Goal: Task Accomplishment & Management: Use online tool/utility

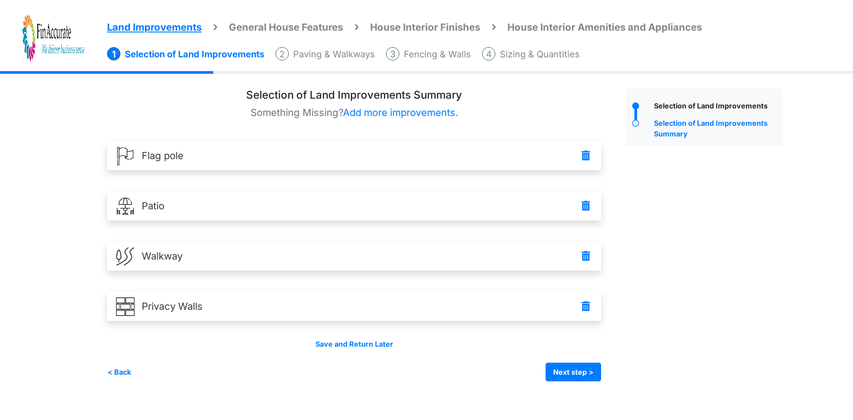
click at [164, 25] on span "Land Improvements" at bounding box center [154, 27] width 95 height 12
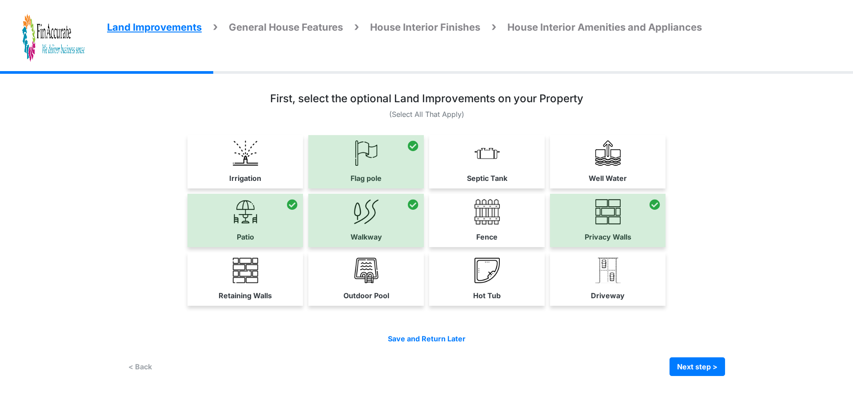
click at [157, 28] on span "Land Improvements" at bounding box center [154, 27] width 95 height 12
click at [360, 157] on div at bounding box center [366, 161] width 116 height 53
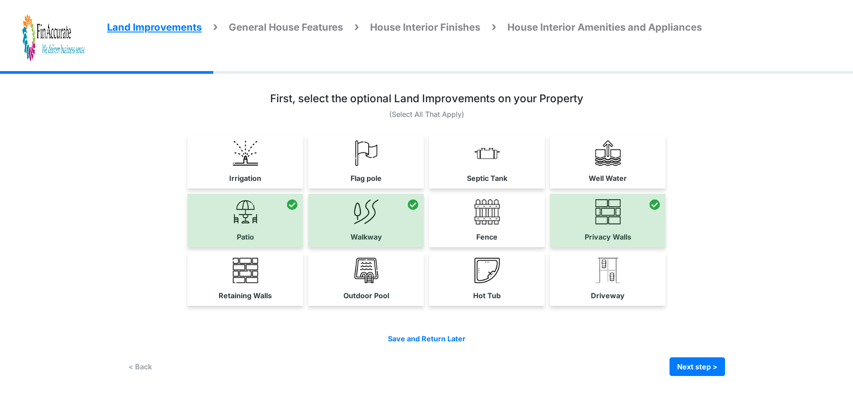
click at [258, 223] on div at bounding box center [245, 220] width 116 height 53
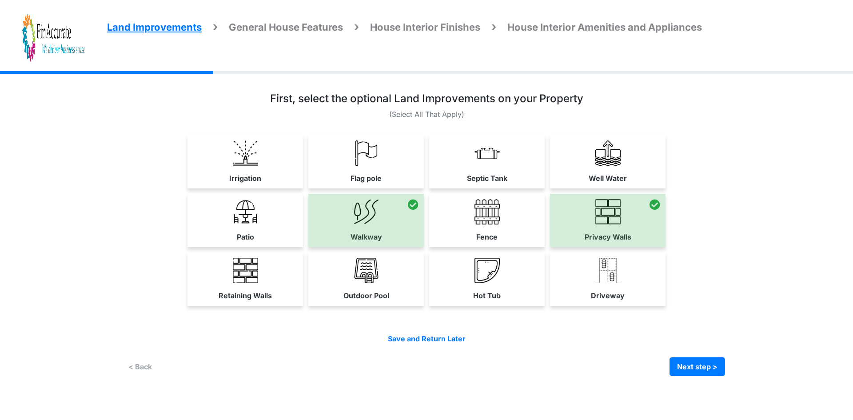
click at [338, 223] on div at bounding box center [366, 220] width 116 height 53
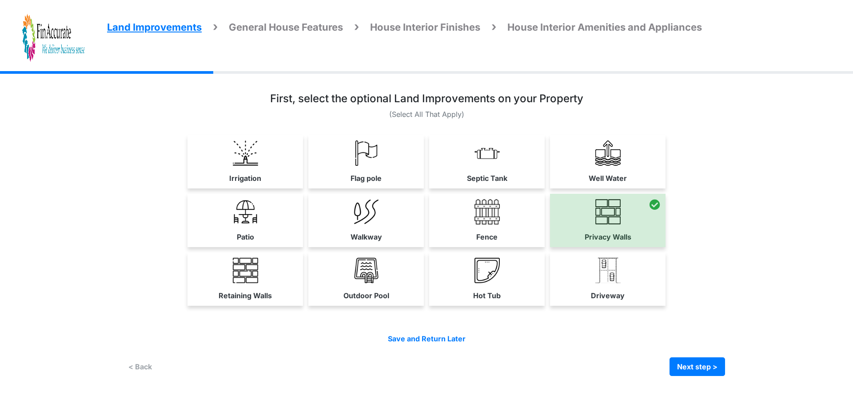
click at [564, 213] on div at bounding box center [608, 220] width 116 height 53
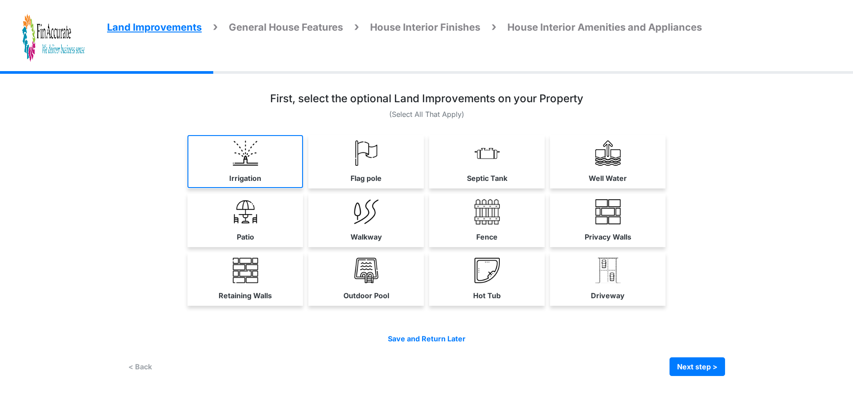
click at [255, 176] on label "Irrigation" at bounding box center [245, 178] width 32 height 11
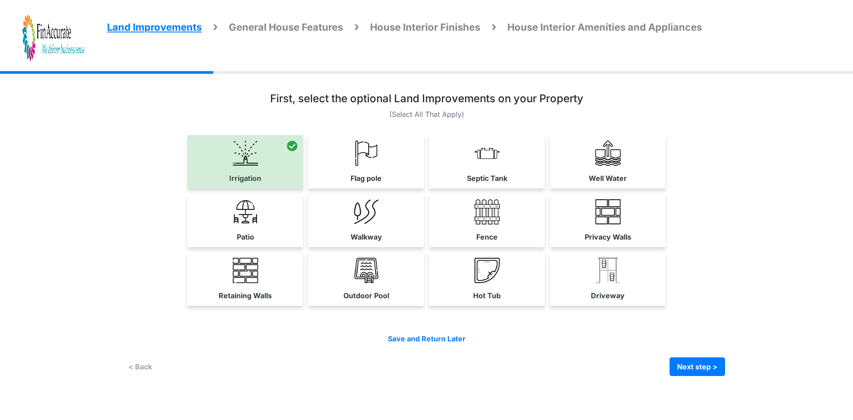
click at [254, 171] on div at bounding box center [245, 161] width 116 height 53
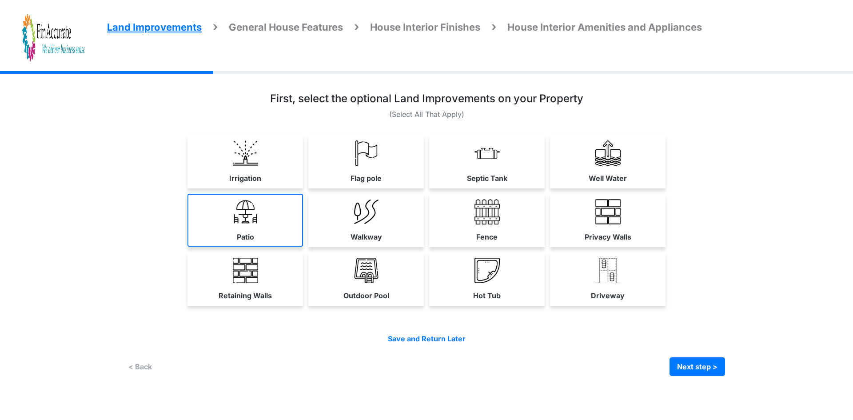
click at [264, 233] on link "Patio" at bounding box center [245, 220] width 116 height 53
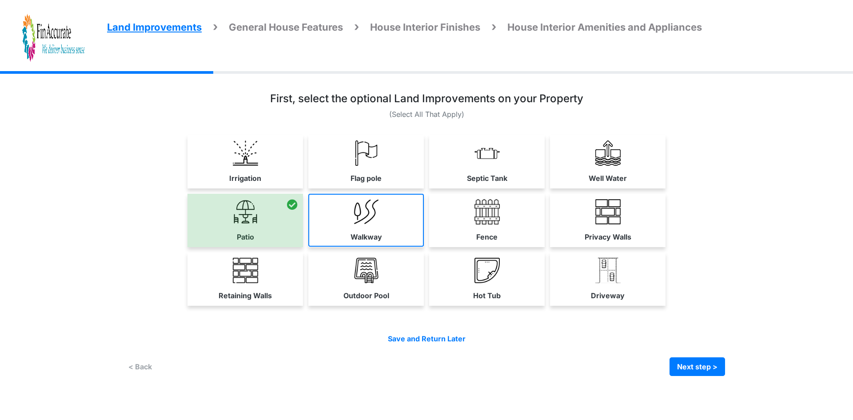
click at [348, 235] on link "Walkway" at bounding box center [366, 220] width 116 height 53
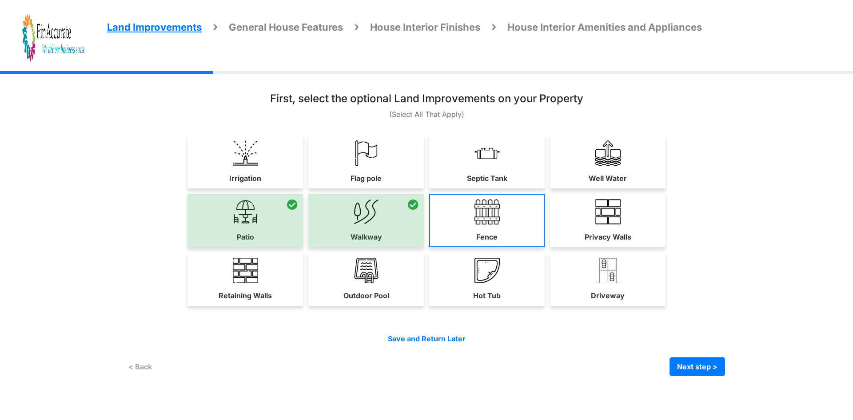
click at [498, 218] on img at bounding box center [486, 211] width 25 height 25
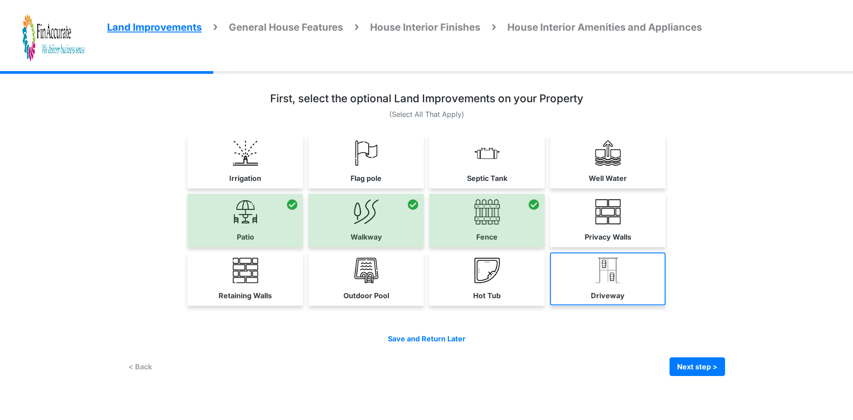
click at [602, 274] on img at bounding box center [607, 270] width 25 height 25
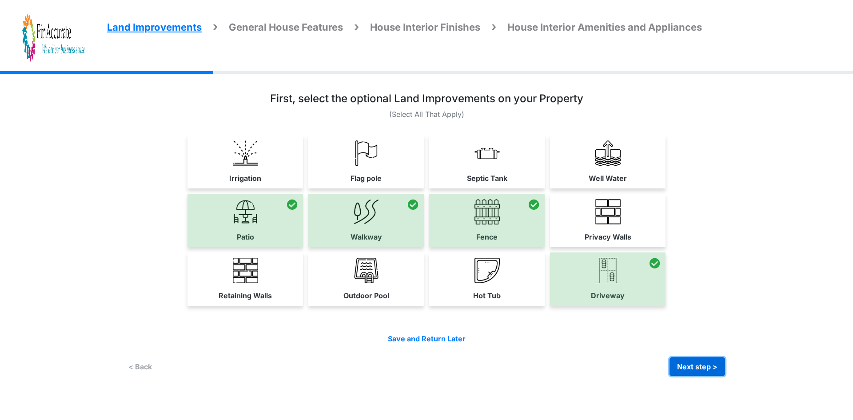
click at [686, 369] on button "Next step >" at bounding box center [697, 366] width 56 height 19
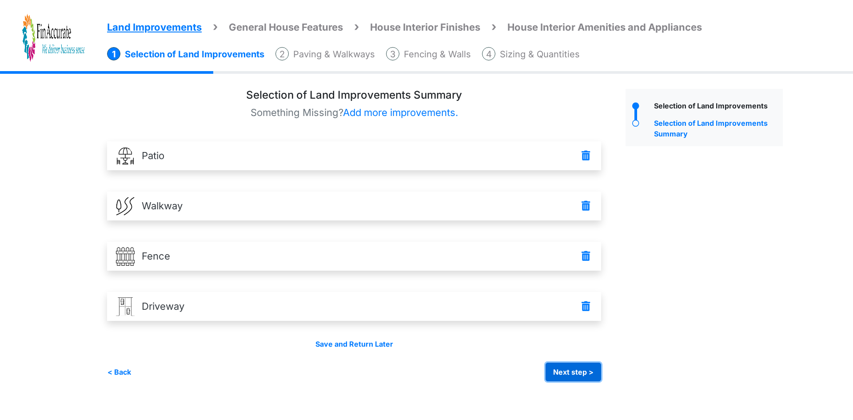
click at [566, 379] on button "Next step >" at bounding box center [574, 371] width 56 height 19
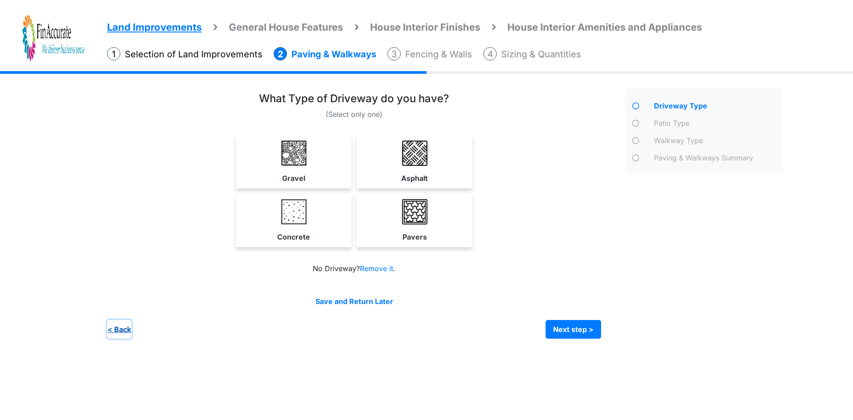
click at [127, 329] on button "< Back" at bounding box center [119, 329] width 24 height 19
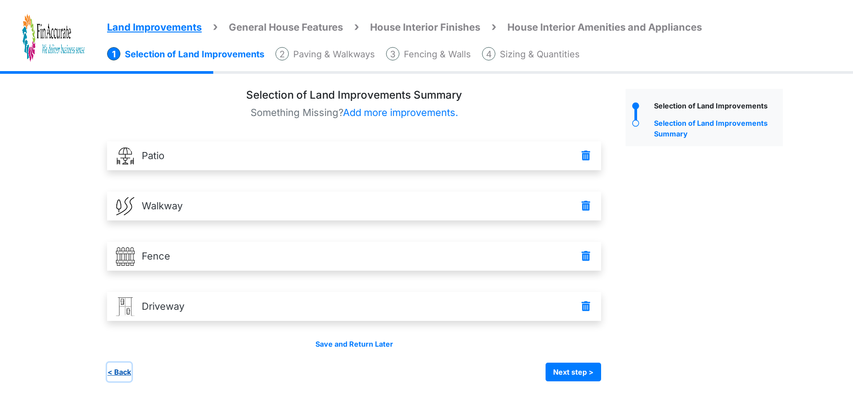
click at [126, 372] on button "< Back" at bounding box center [119, 371] width 24 height 19
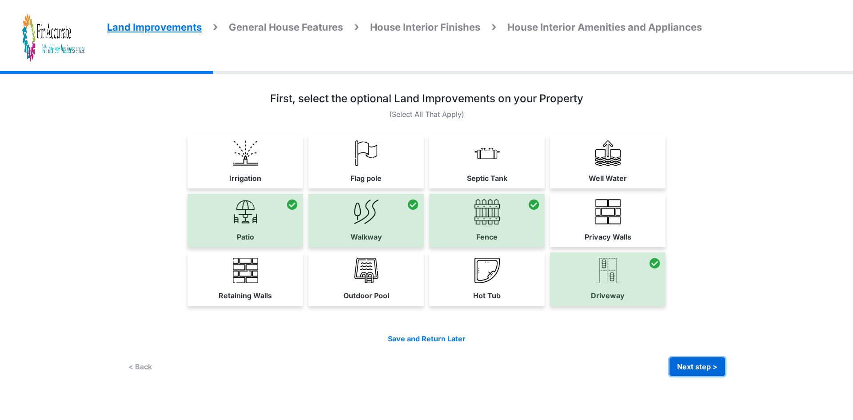
click at [711, 364] on button "Next step >" at bounding box center [697, 366] width 56 height 19
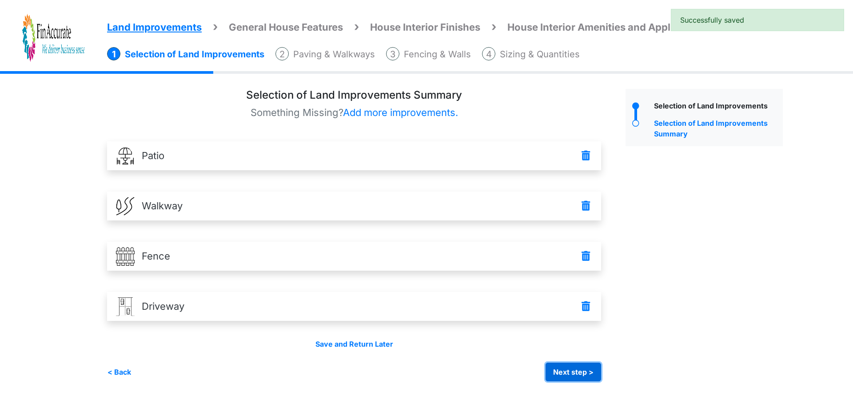
click at [585, 378] on button "Next step >" at bounding box center [574, 371] width 56 height 19
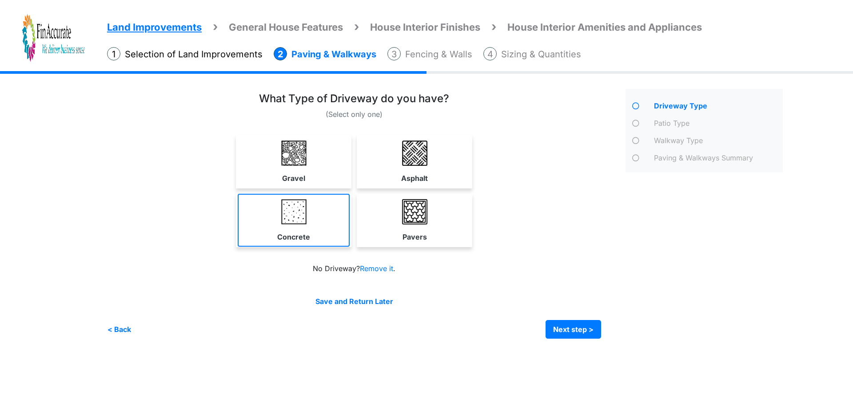
click at [292, 230] on link "Concrete" at bounding box center [294, 220] width 112 height 53
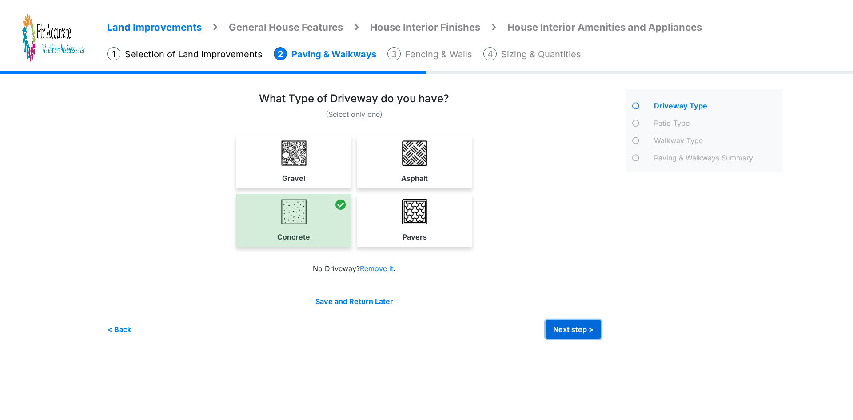
click at [590, 330] on button "Next step >" at bounding box center [574, 329] width 56 height 19
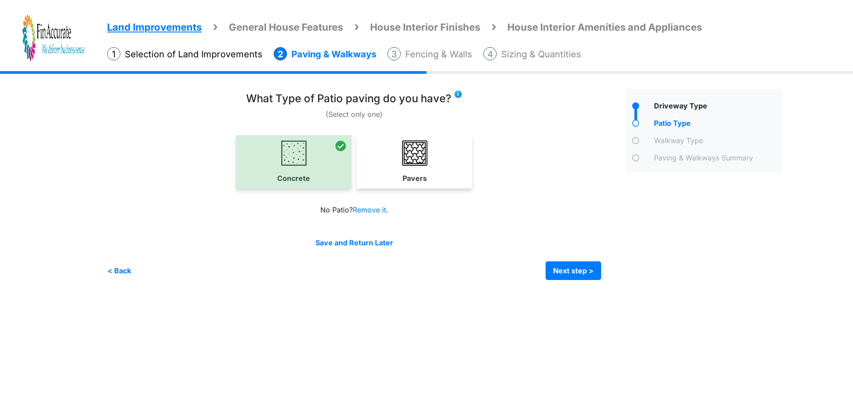
click at [316, 179] on div at bounding box center [294, 161] width 116 height 53
click at [273, 173] on div at bounding box center [294, 161] width 116 height 53
click at [331, 147] on div at bounding box center [294, 161] width 116 height 53
click at [340, 147] on icon at bounding box center [340, 145] width 11 height 11
click at [397, 155] on link "Pavers" at bounding box center [414, 161] width 112 height 53
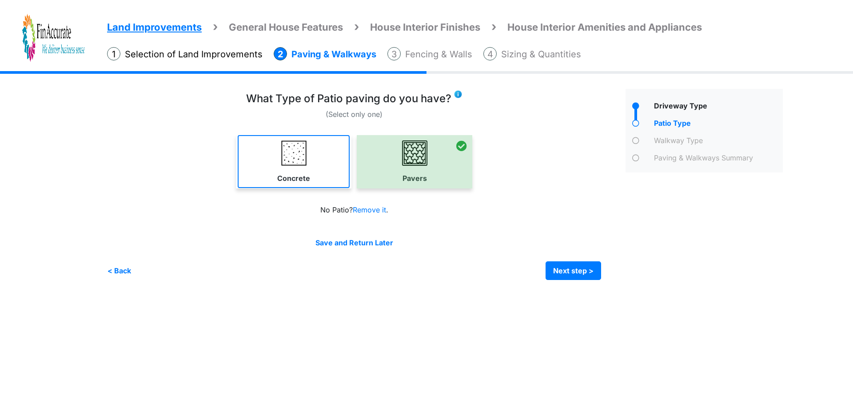
click at [327, 155] on link "Concrete" at bounding box center [294, 161] width 112 height 53
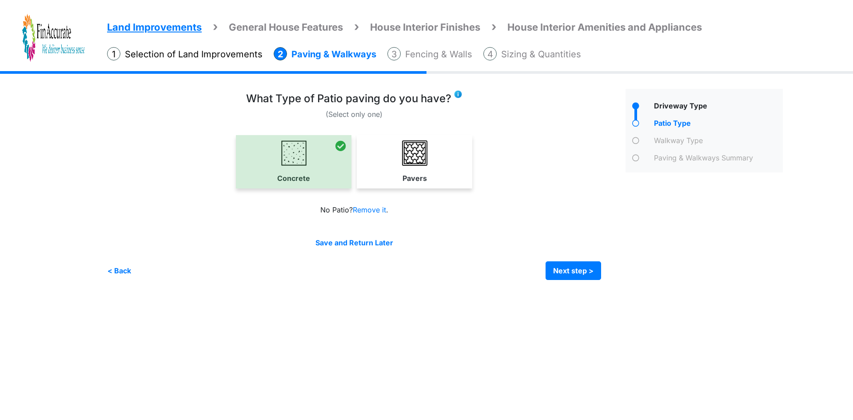
click at [312, 161] on div at bounding box center [294, 161] width 116 height 53
click at [398, 159] on link "Pavers" at bounding box center [414, 161] width 112 height 53
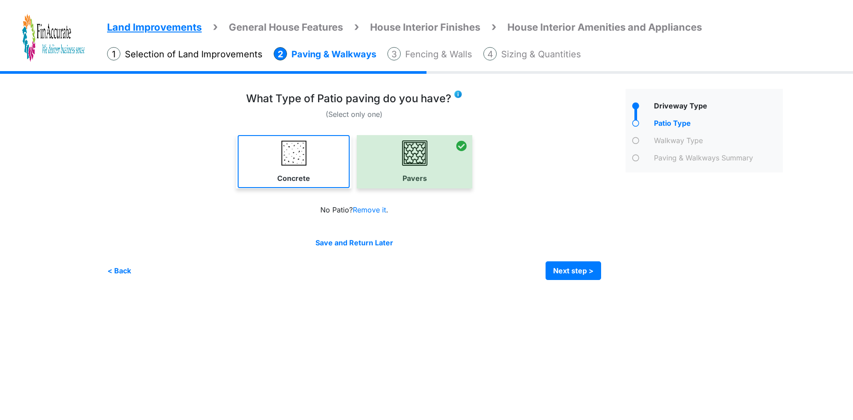
click at [293, 156] on img at bounding box center [293, 152] width 25 height 25
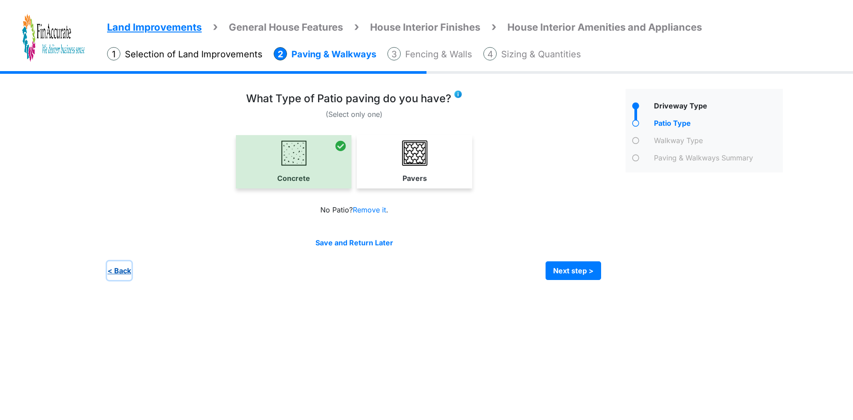
click at [126, 269] on button "< Back" at bounding box center [119, 270] width 24 height 19
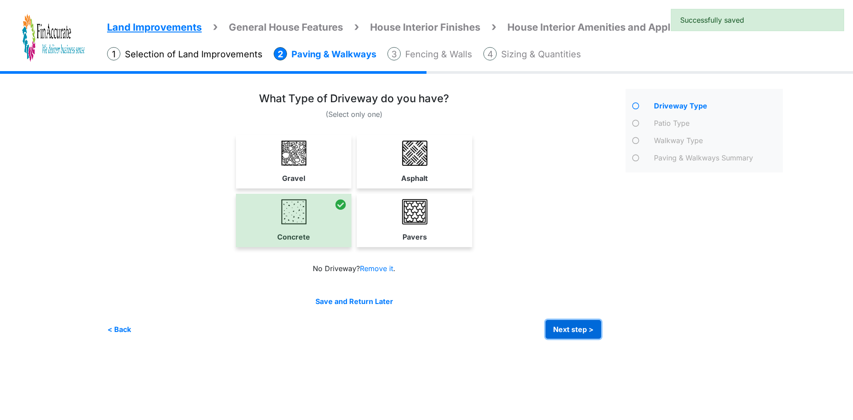
click at [568, 323] on button "Next step >" at bounding box center [574, 329] width 56 height 19
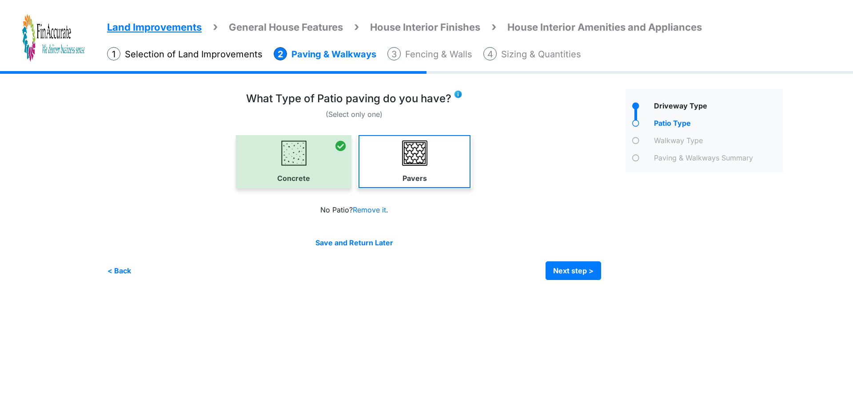
click at [398, 171] on link "Pavers" at bounding box center [414, 161] width 112 height 53
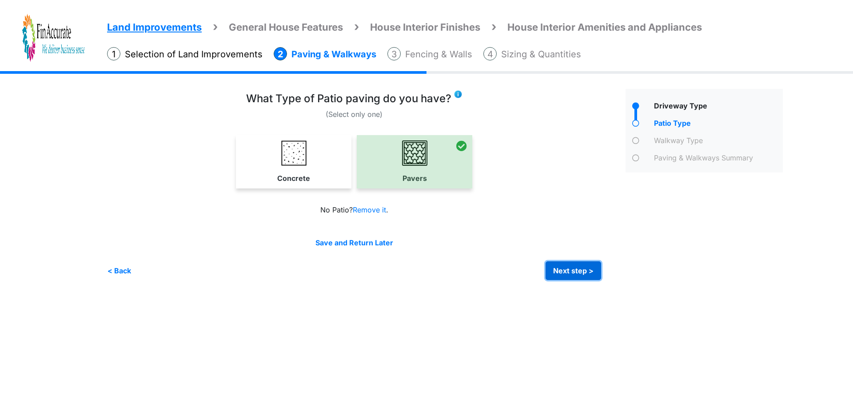
click at [558, 265] on button "Next step >" at bounding box center [574, 270] width 56 height 19
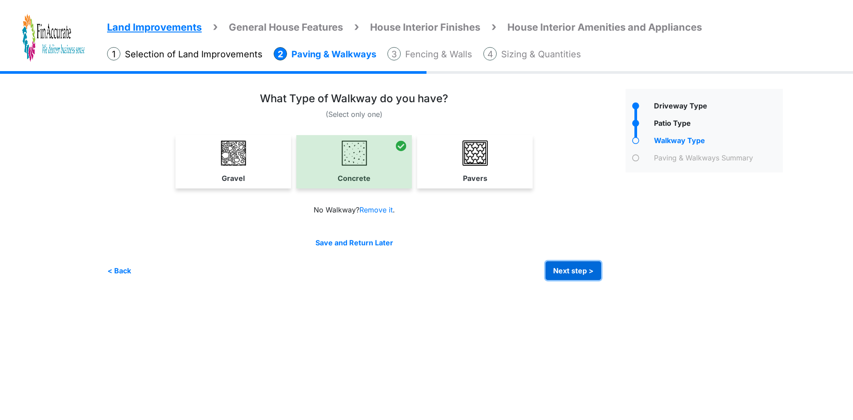
click at [571, 271] on button "Next step >" at bounding box center [574, 270] width 56 height 19
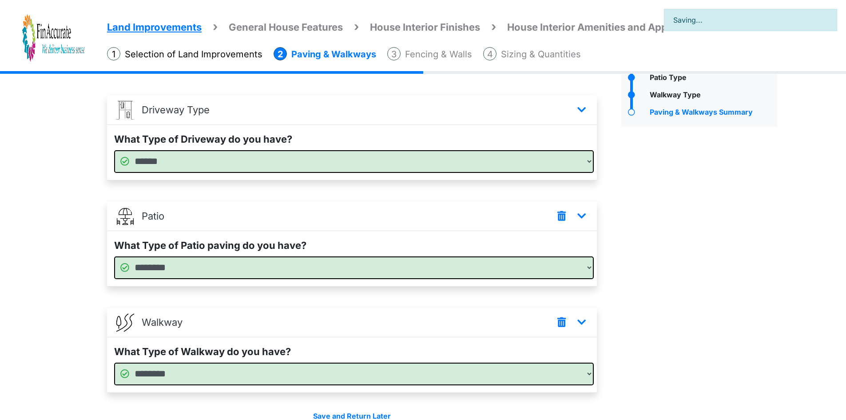
scroll to position [92, 0]
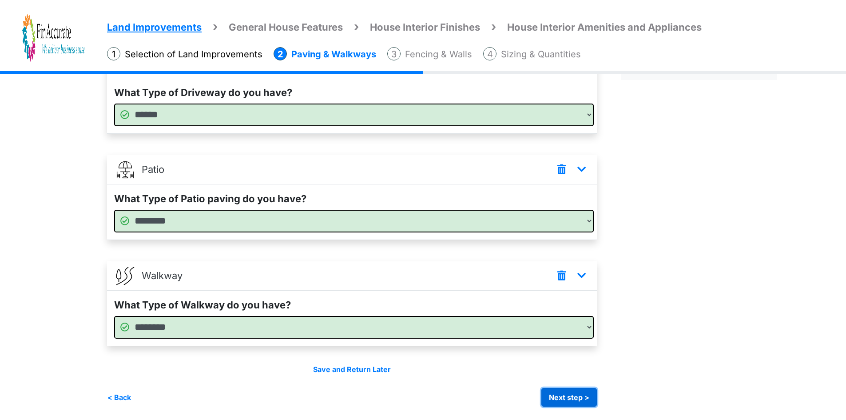
click at [591, 395] on button "Next step >" at bounding box center [570, 397] width 56 height 19
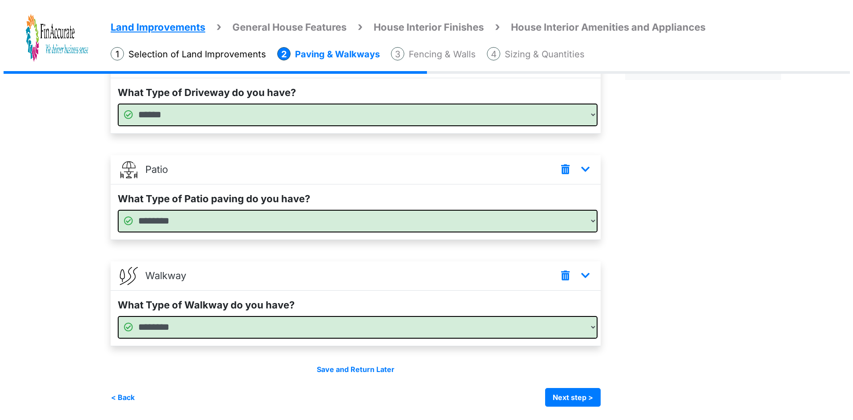
scroll to position [0, 0]
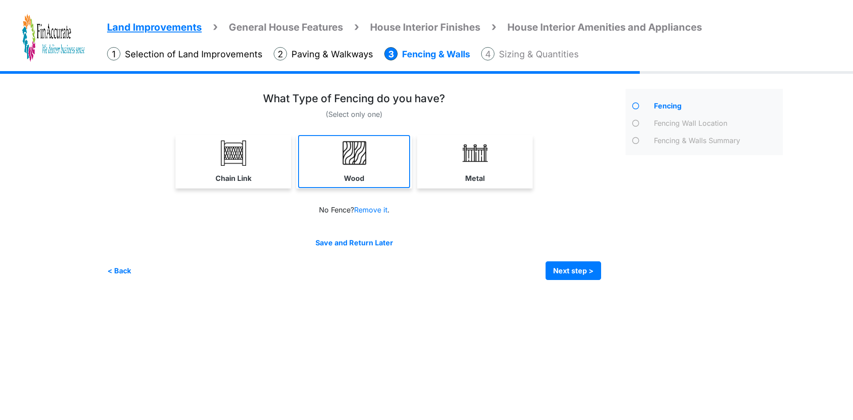
click at [352, 173] on label "Wood" at bounding box center [354, 178] width 20 height 11
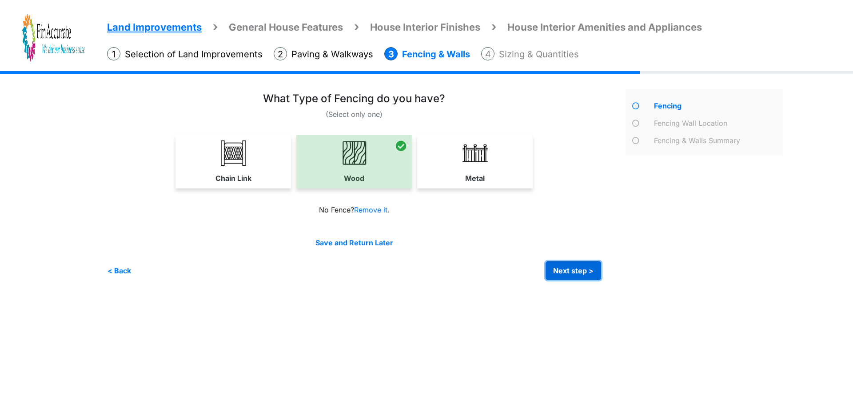
click at [557, 271] on button "Next step >" at bounding box center [574, 270] width 56 height 19
